Goal: Information Seeking & Learning: Learn about a topic

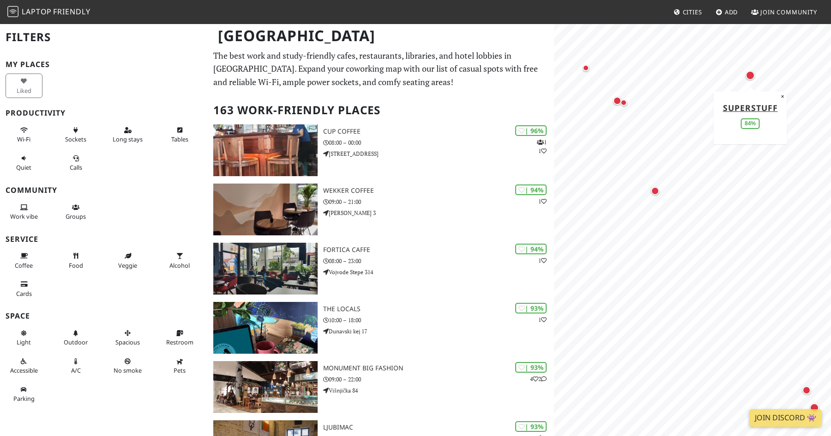
click at [751, 77] on div "Map marker" at bounding box center [750, 75] width 9 height 9
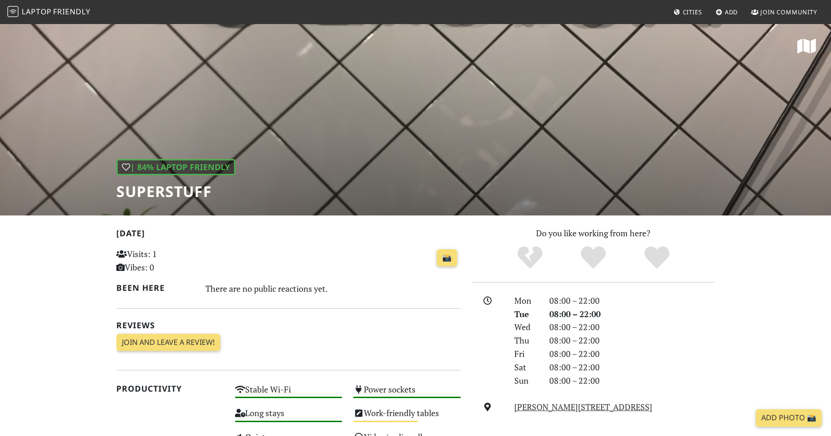
click at [333, 169] on div "| 84% Laptop Friendly SUPERSTUFF" at bounding box center [415, 119] width 831 height 192
click at [806, 42] on icon at bounding box center [807, 46] width 19 height 17
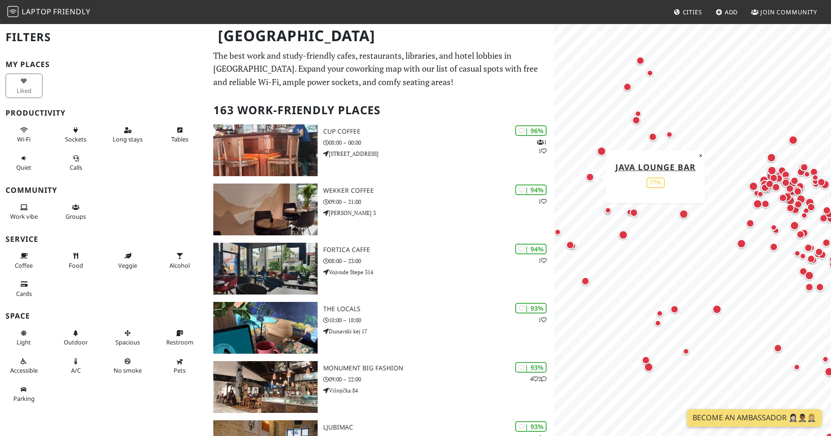
click at [591, 174] on div "Map marker" at bounding box center [590, 177] width 8 height 8
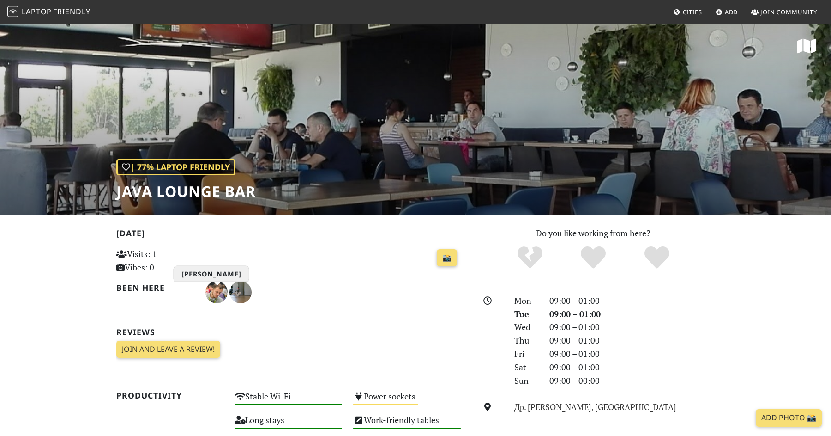
click at [217, 288] on img "Mladen Milićević" at bounding box center [217, 292] width 22 height 22
click at [214, 296] on img "Mladen Milićević" at bounding box center [217, 292] width 22 height 22
click at [133, 193] on h1 "Java lounge bar" at bounding box center [185, 191] width 139 height 18
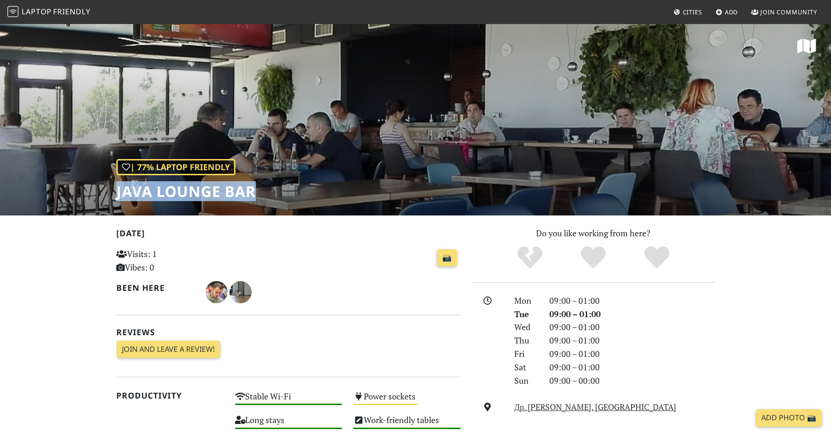
drag, startPoint x: 133, startPoint y: 193, endPoint x: 242, endPoint y: 193, distance: 109.5
click at [242, 193] on h1 "Java lounge bar" at bounding box center [185, 191] width 139 height 18
copy h1 "Java lounge bar"
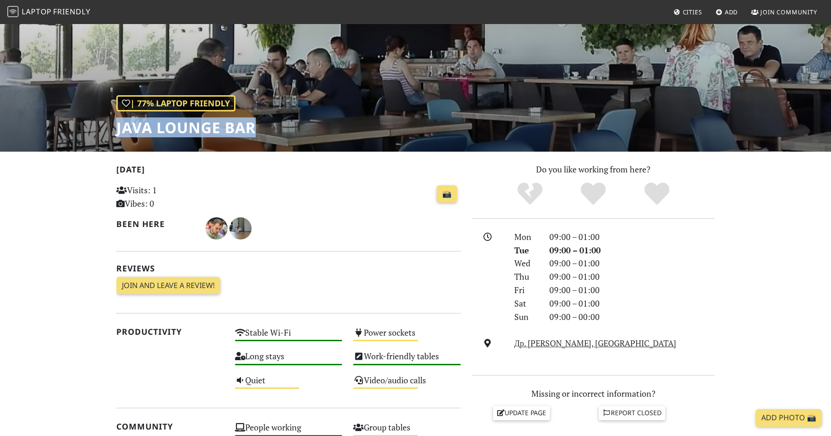
scroll to position [64, 0]
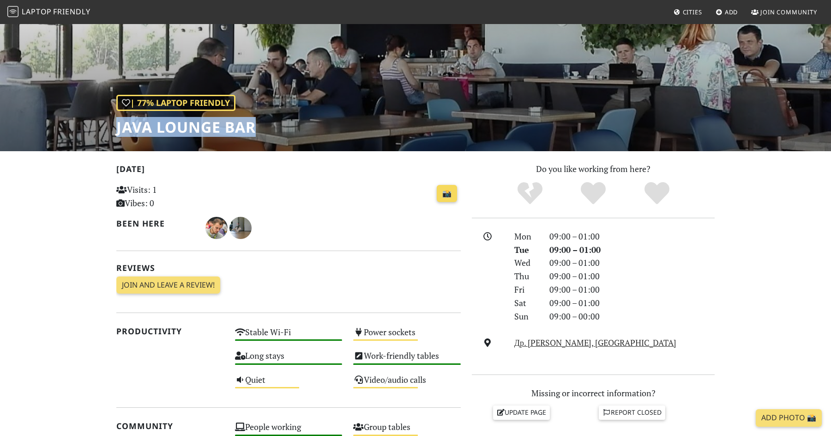
click at [446, 192] on link "📸" at bounding box center [447, 194] width 20 height 18
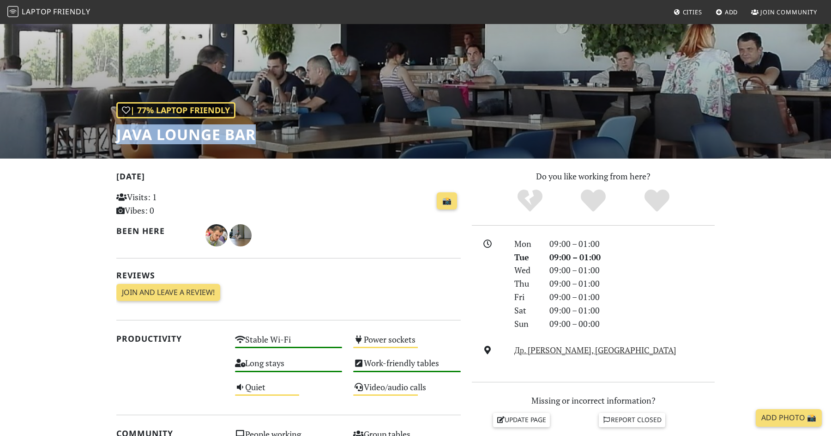
scroll to position [0, 0]
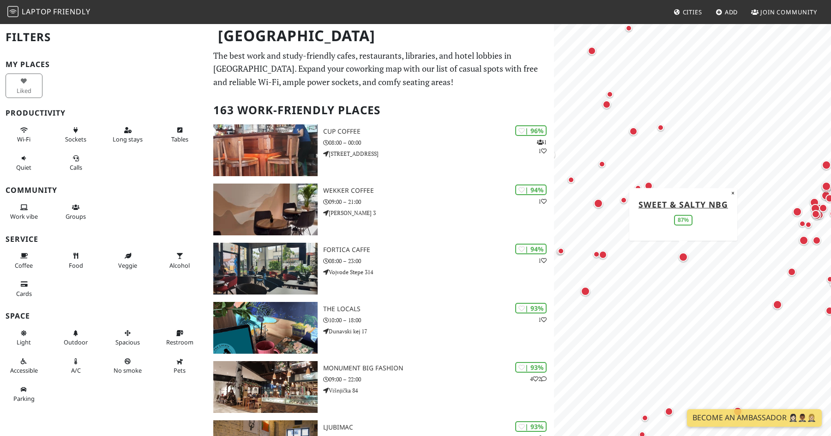
click at [685, 261] on div "Map marker" at bounding box center [683, 256] width 9 height 9
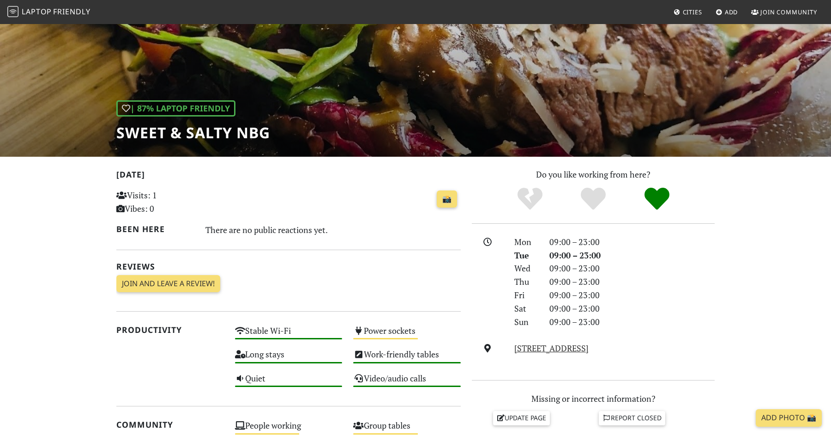
scroll to position [197, 0]
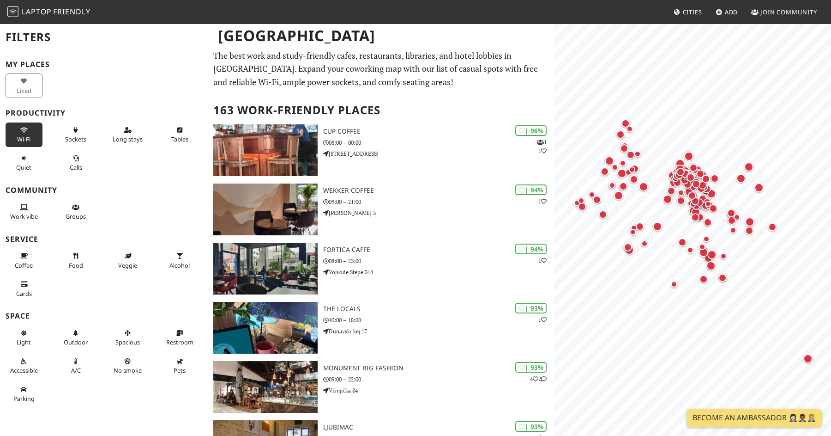
click at [24, 131] on icon at bounding box center [23, 130] width 7 height 6
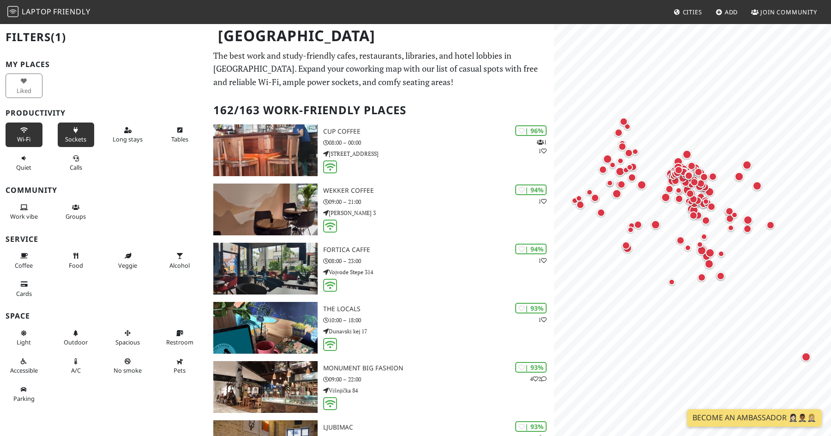
click at [74, 132] on icon at bounding box center [75, 130] width 7 height 6
click at [131, 128] on icon at bounding box center [127, 130] width 7 height 6
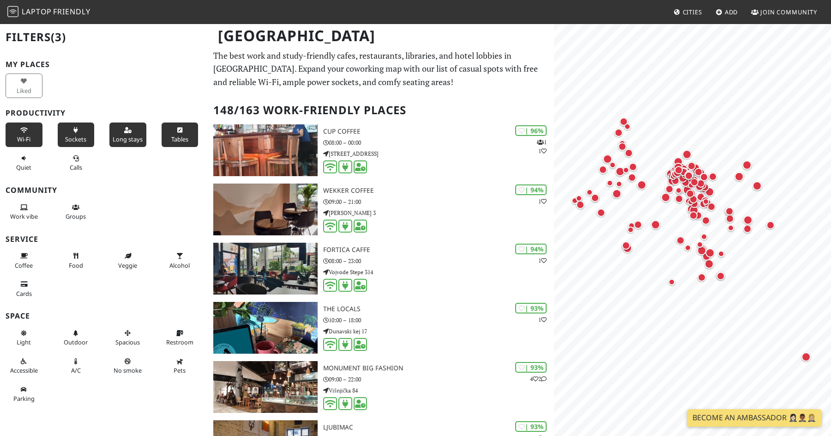
click at [180, 134] on button "Tables" at bounding box center [180, 134] width 37 height 24
click at [17, 218] on span "Work vibe" at bounding box center [24, 216] width 28 height 8
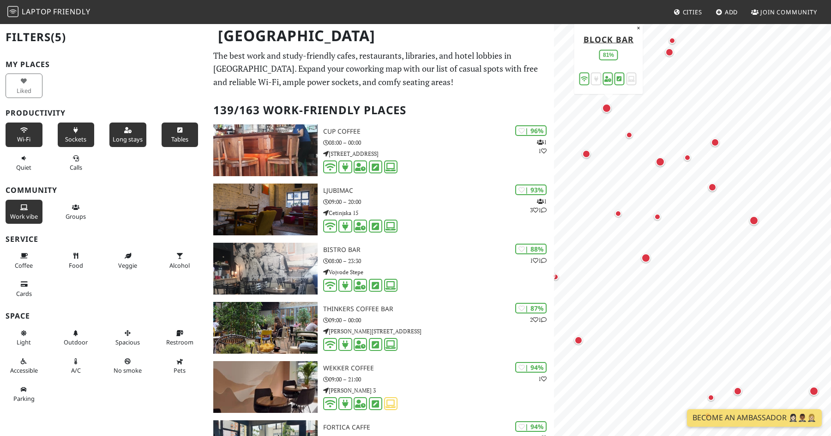
click at [605, 106] on div "Map marker" at bounding box center [606, 107] width 9 height 9
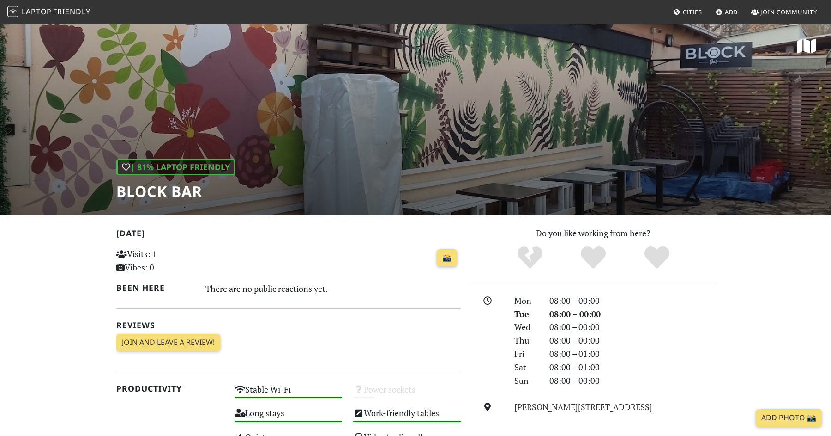
click at [513, 105] on div "| 81% Laptop Friendly Block bar" at bounding box center [415, 119] width 831 height 192
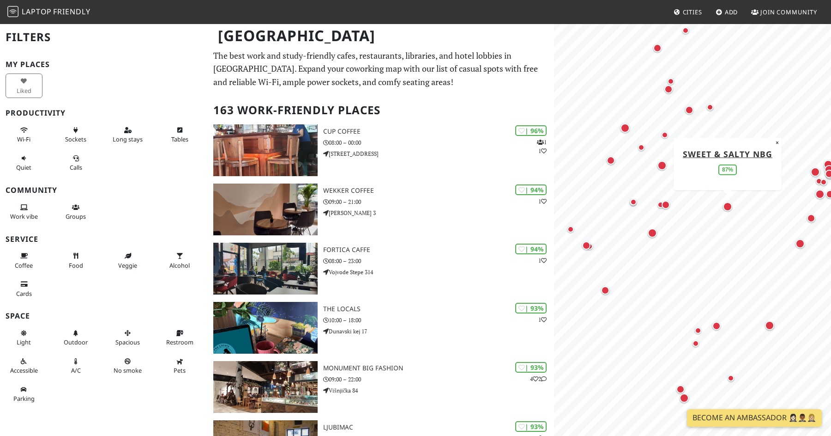
click at [730, 209] on div "Map marker" at bounding box center [727, 206] width 9 height 9
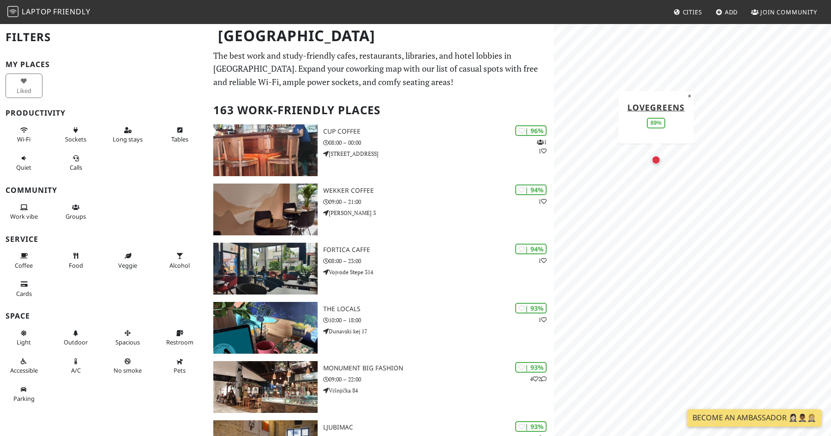
click at [656, 160] on div "Map marker" at bounding box center [656, 159] width 9 height 9
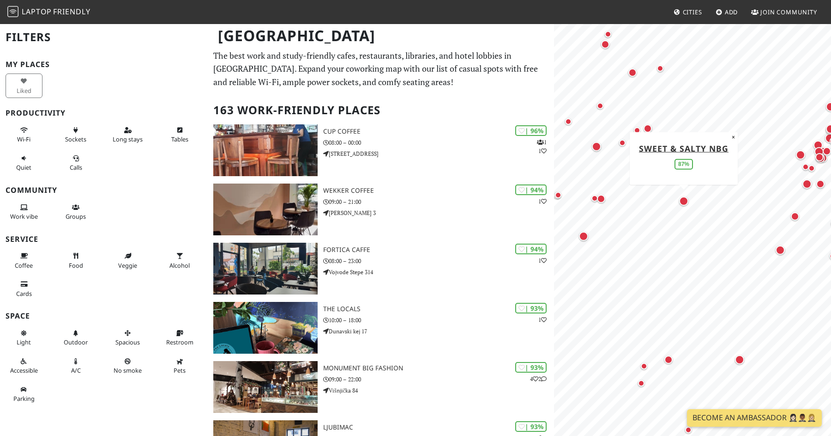
click at [682, 198] on div "Map marker" at bounding box center [683, 200] width 9 height 9
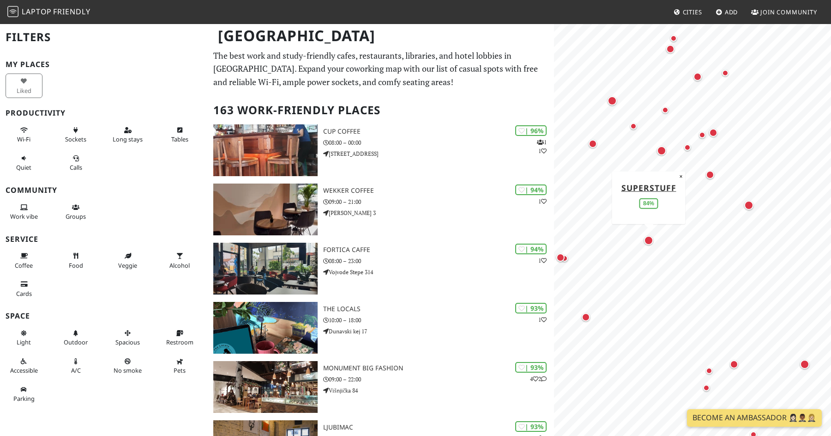
click at [649, 237] on div "Map marker" at bounding box center [648, 240] width 9 height 9
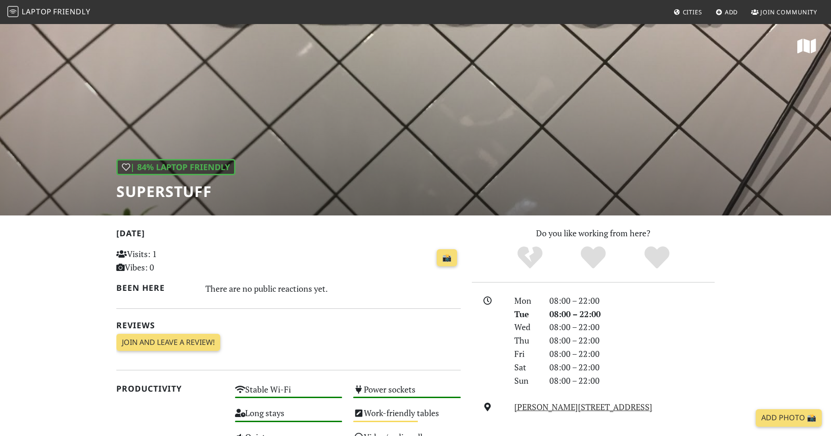
click at [137, 195] on h1 "SUPERSTUFF" at bounding box center [175, 191] width 119 height 18
copy h1 "SUPERSTUFF"
